Goal: Complete application form

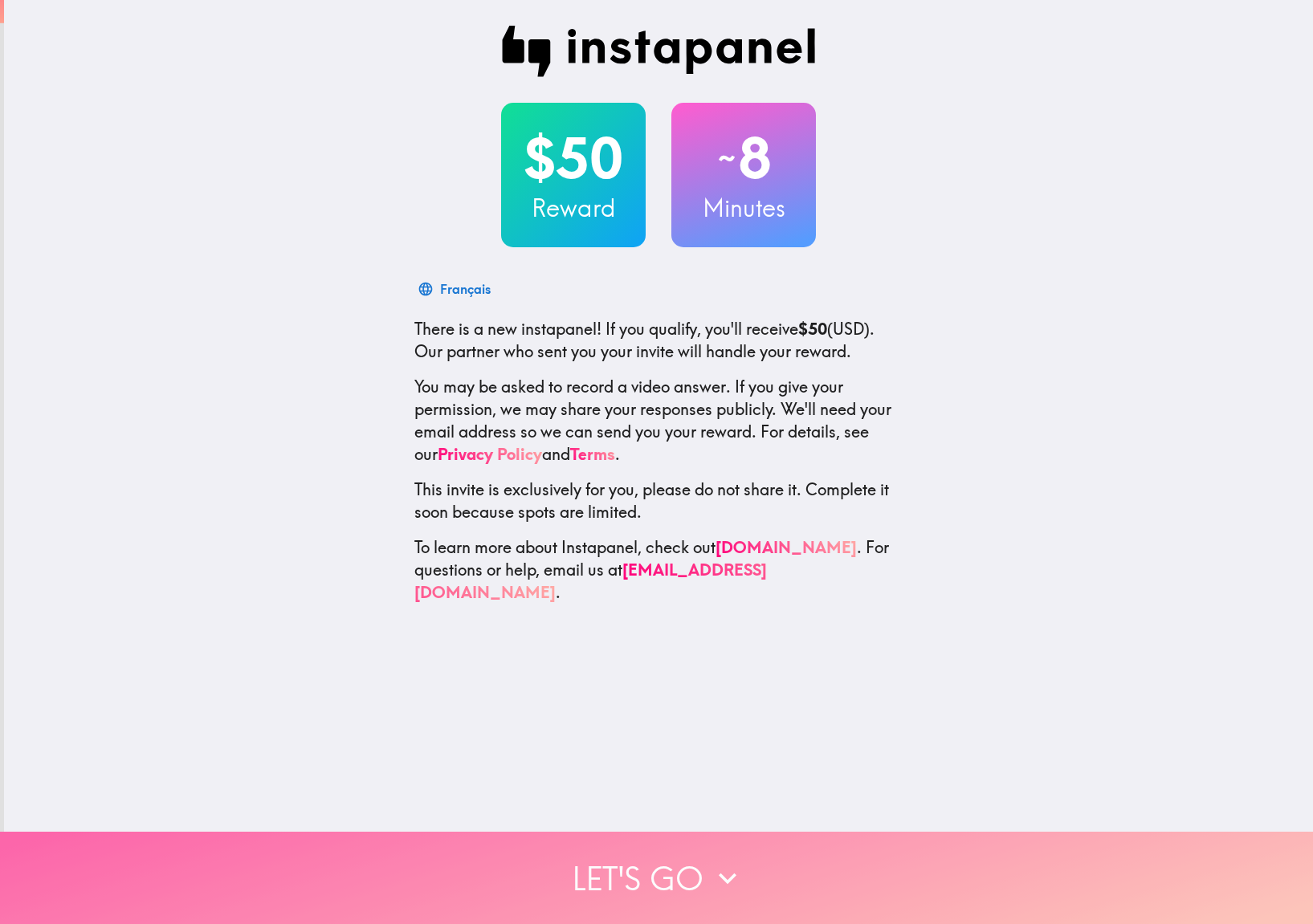
click at [678, 876] on button "Let's go" at bounding box center [656, 877] width 1313 height 92
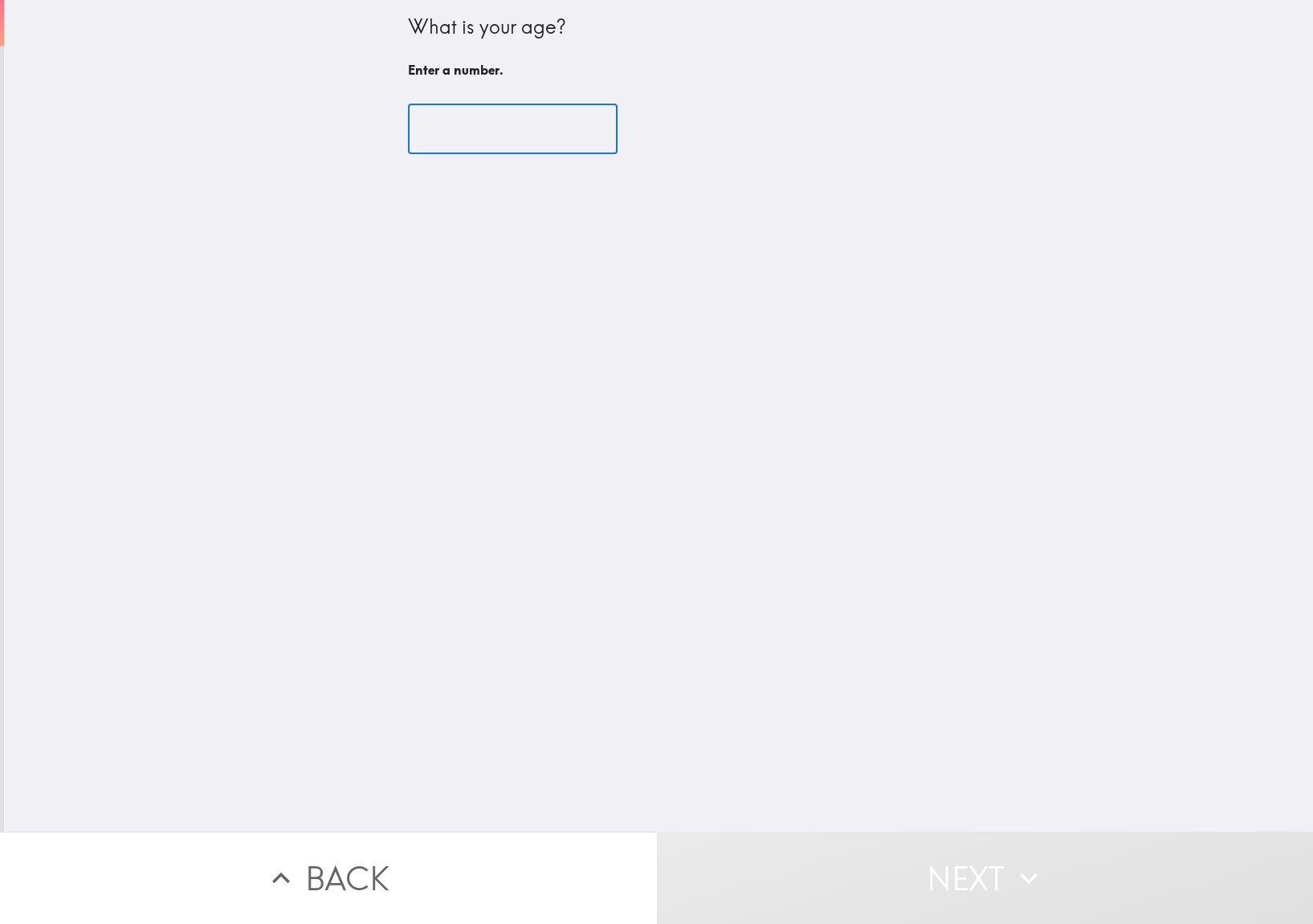
click at [493, 154] on input "number" at bounding box center [513, 129] width 210 height 50
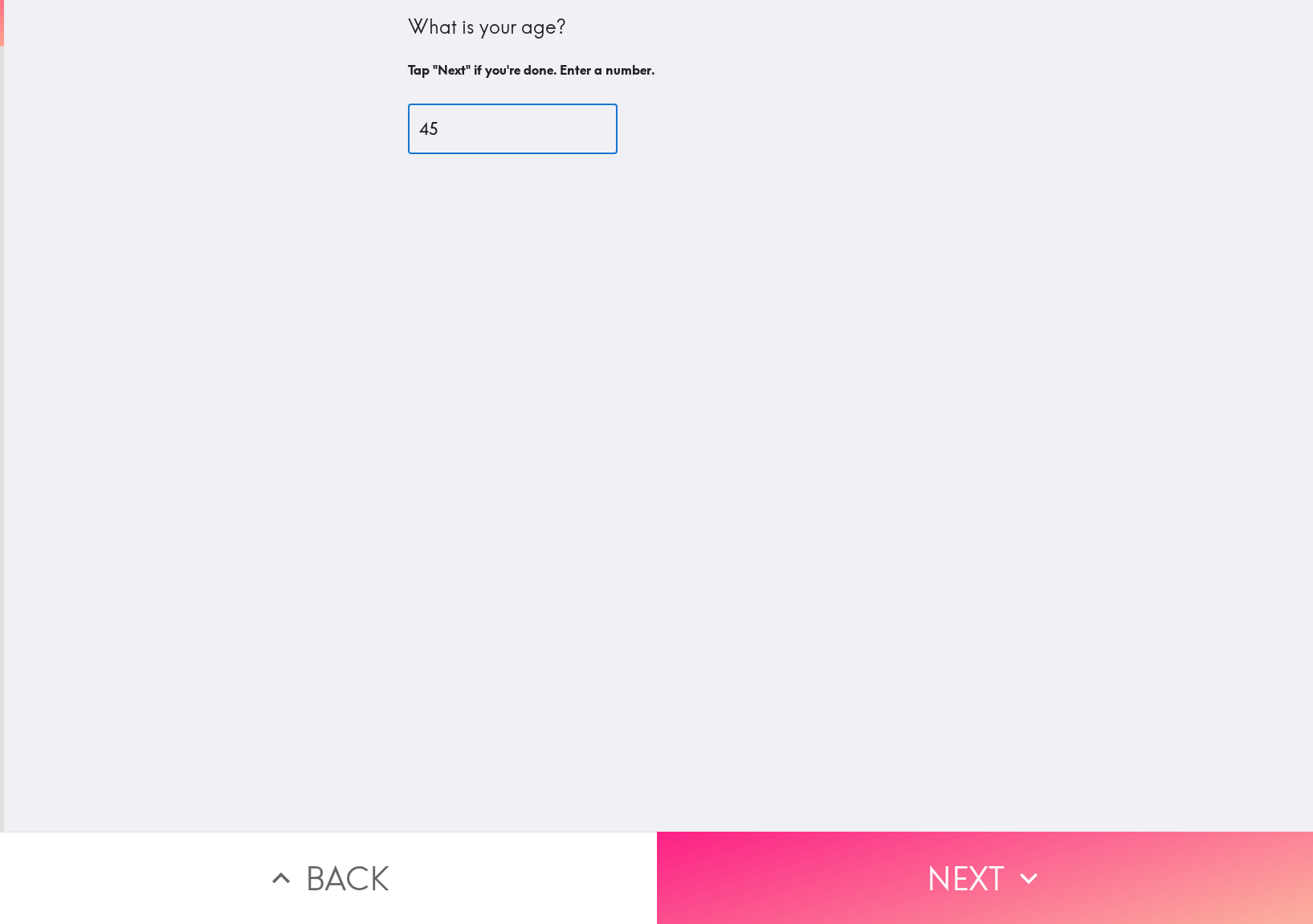
type input "45"
click at [759, 833] on button "Next" at bounding box center [985, 877] width 657 height 92
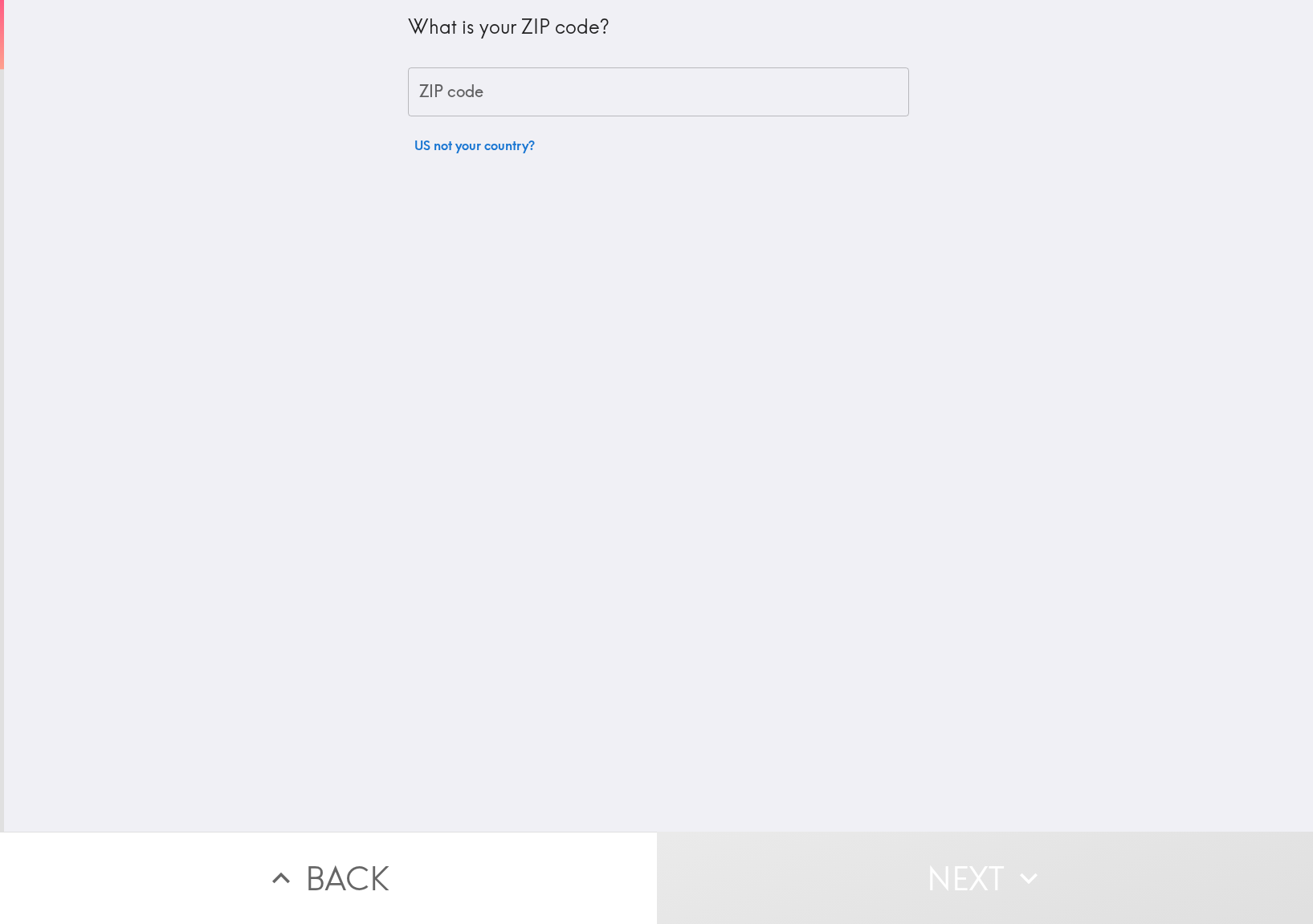
click at [508, 77] on input "ZIP code" at bounding box center [659, 92] width 501 height 50
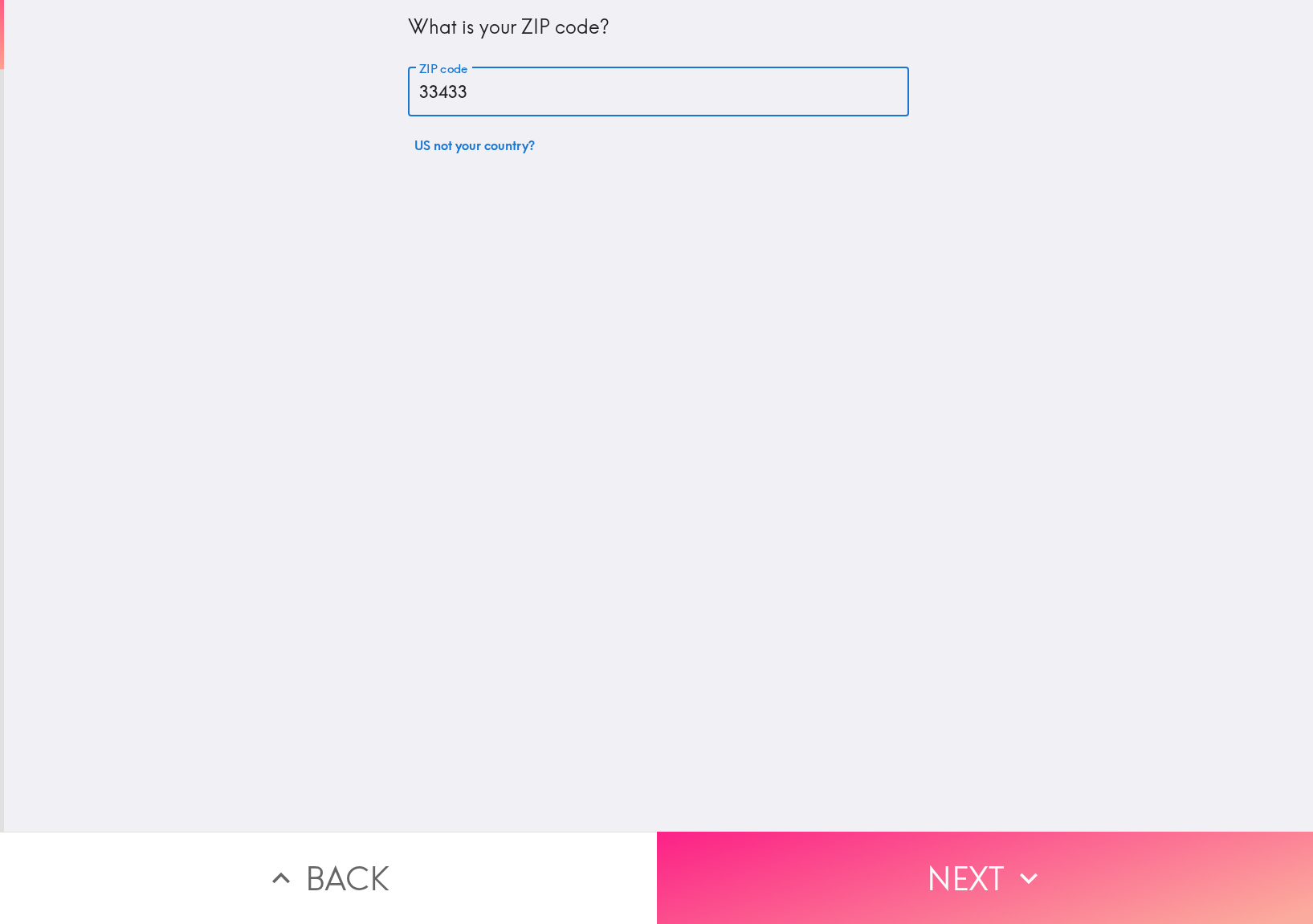
type input "33433"
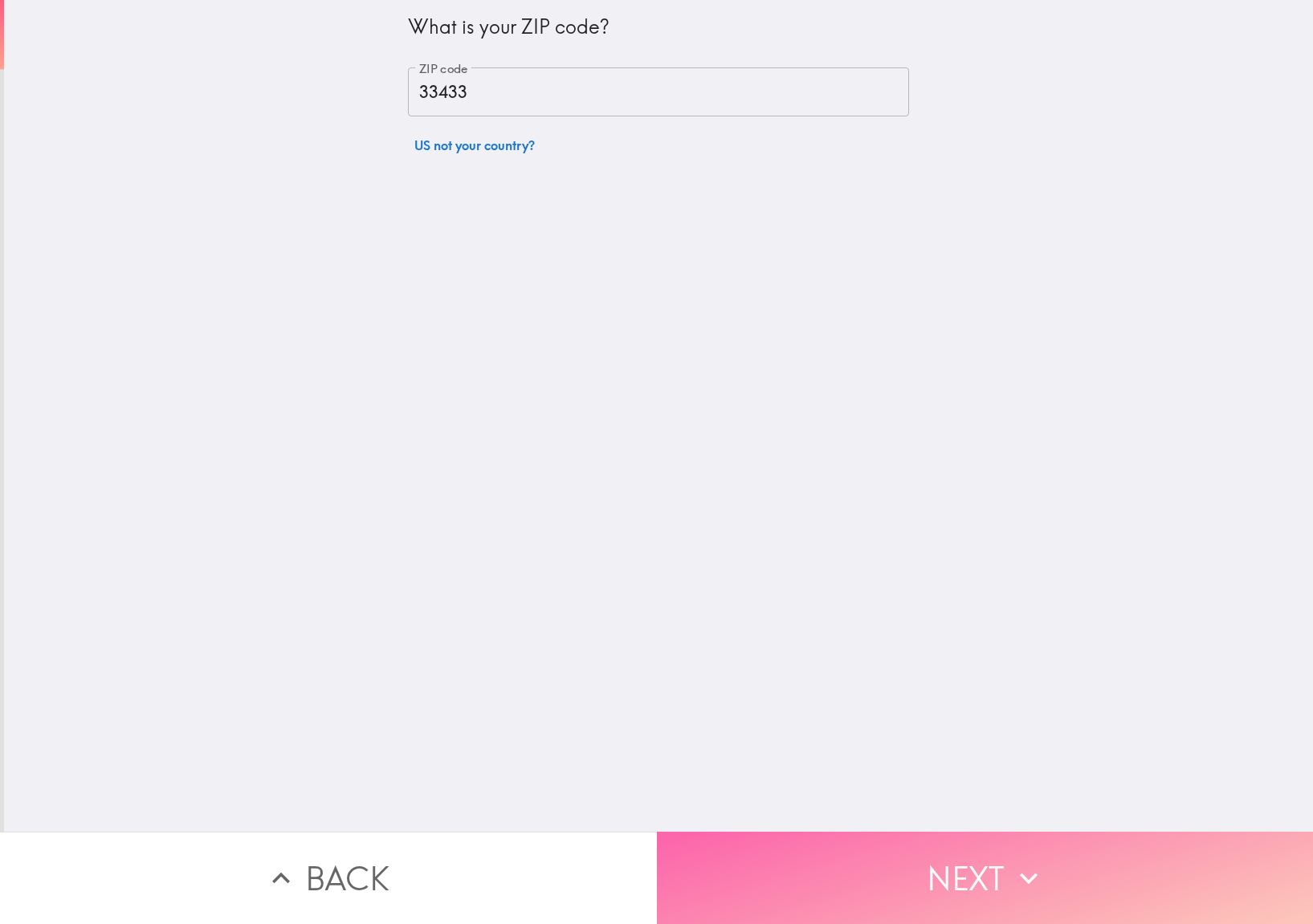
click at [1050, 844] on button "Next" at bounding box center [985, 877] width 657 height 92
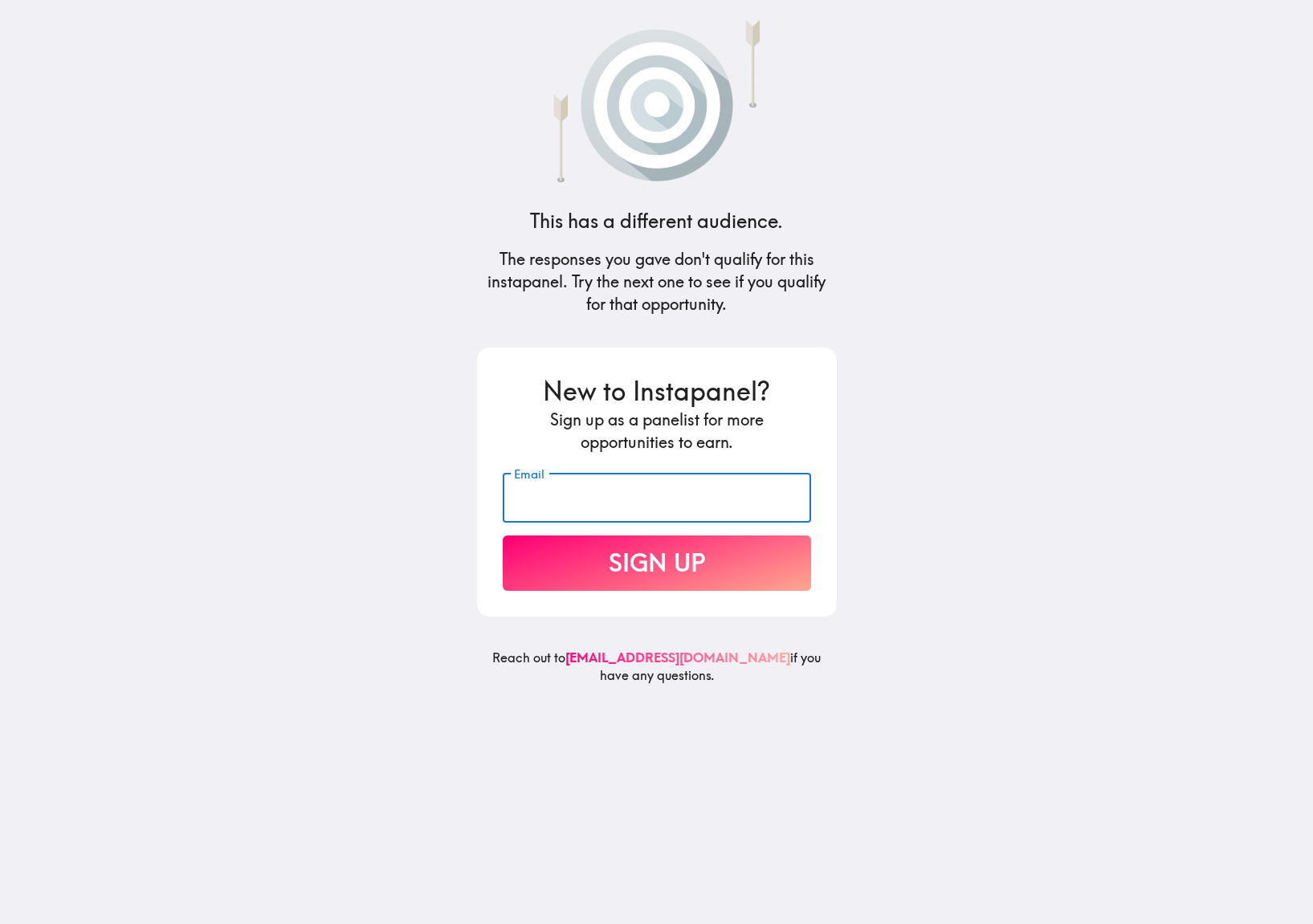
click at [650, 506] on input "Email" at bounding box center [656, 497] width 308 height 50
type input "[EMAIL_ADDRESS][DOMAIN_NAME]"
click at [664, 559] on button "Sign Up" at bounding box center [656, 563] width 308 height 55
